Goal: Check status: Check status

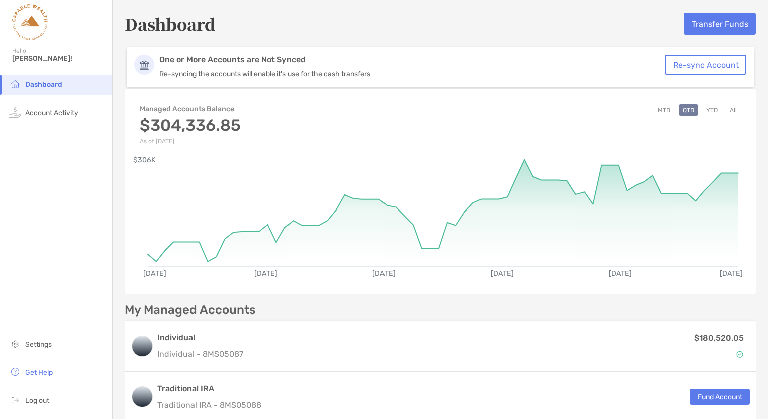
click at [725, 110] on button "All" at bounding box center [732, 109] width 15 height 11
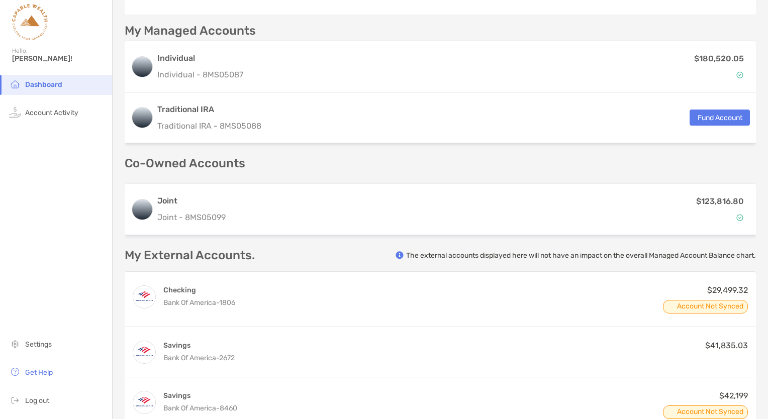
scroll to position [280, 0]
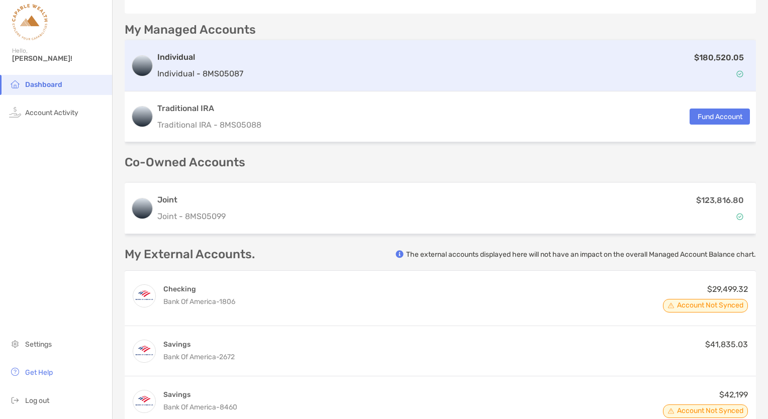
click at [360, 76] on div "$180,520.05" at bounding box center [498, 65] width 502 height 29
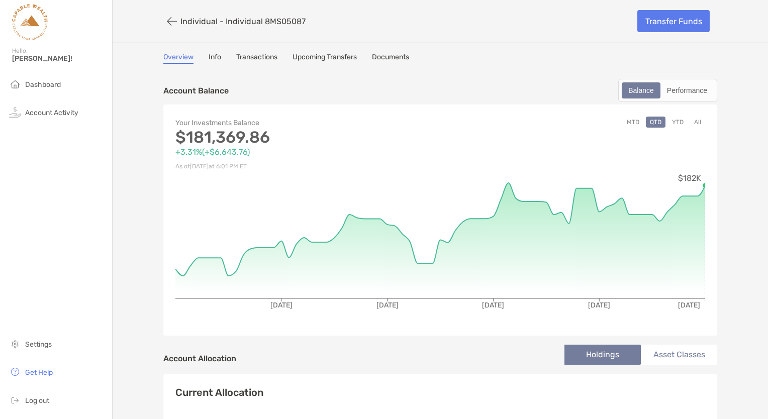
click at [690, 120] on button "All" at bounding box center [697, 122] width 15 height 11
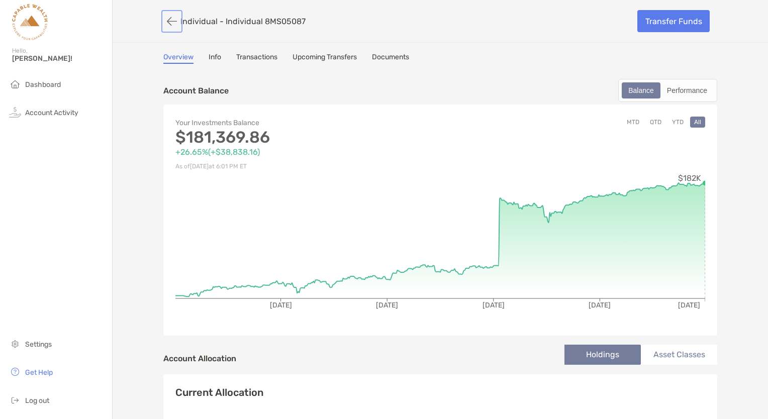
click at [164, 19] on button "button" at bounding box center [171, 21] width 17 height 19
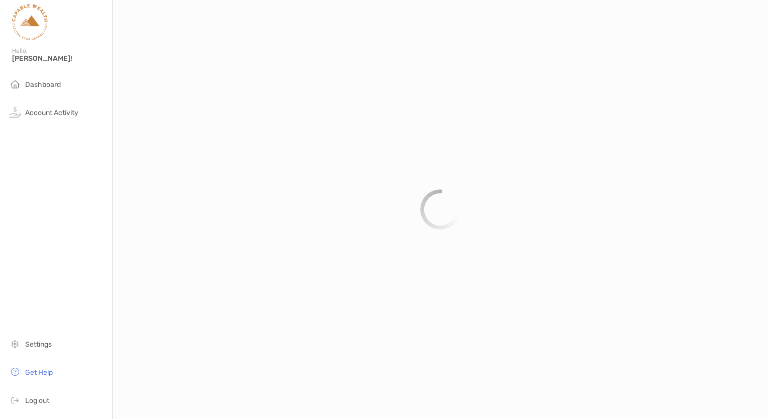
click at [404, 196] on div at bounding box center [440, 209] width 655 height 419
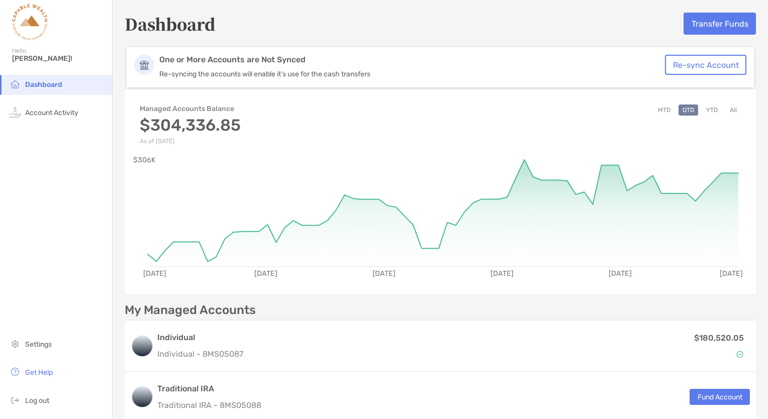
click at [726, 113] on button "All" at bounding box center [732, 109] width 15 height 11
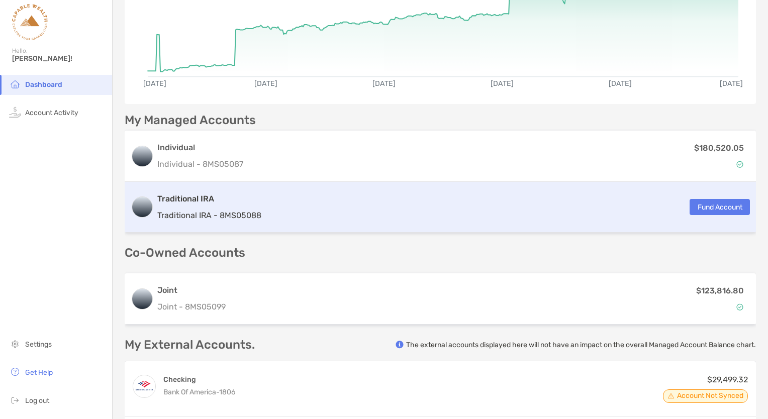
scroll to position [183, 0]
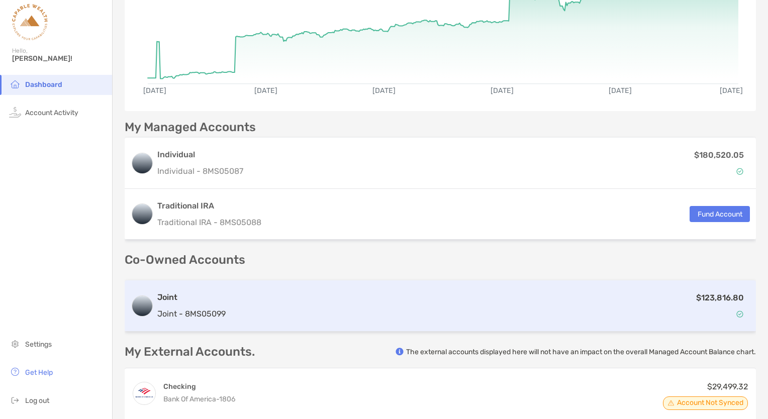
click at [538, 291] on div "$123,816.80" at bounding box center [490, 305] width 520 height 29
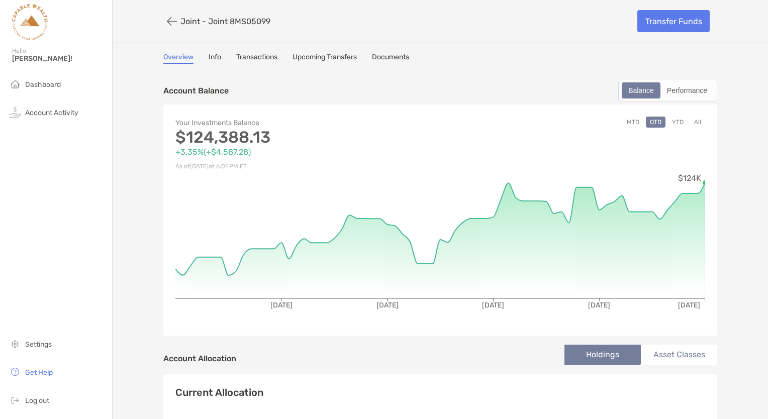
click at [694, 123] on button "All" at bounding box center [697, 122] width 15 height 11
